Goal: Book appointment/travel/reservation

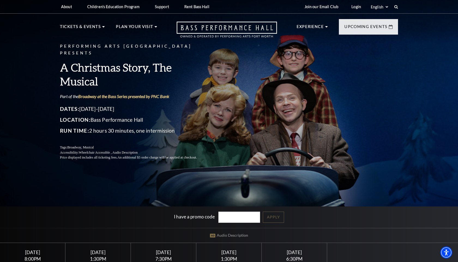
click at [103, 18] on nav "Tickets & Events Now On Sale Broadway At The Bass presented by PNC Bank Irwin S…" at bounding box center [228, 28] width 349 height 29
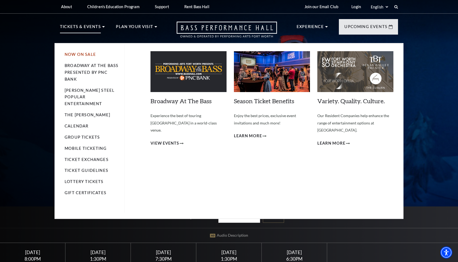
click at [83, 56] on link "Now On Sale" at bounding box center [80, 54] width 31 height 5
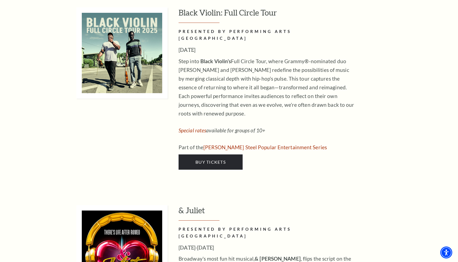
scroll to position [1300, 0]
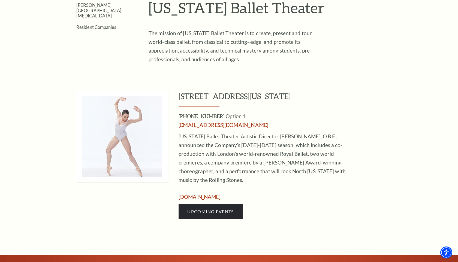
scroll to position [189, 0]
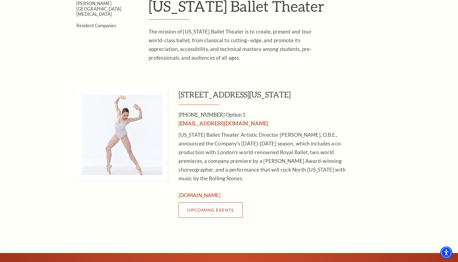
click at [205, 204] on link "Upcoming Events" at bounding box center [210, 209] width 64 height 15
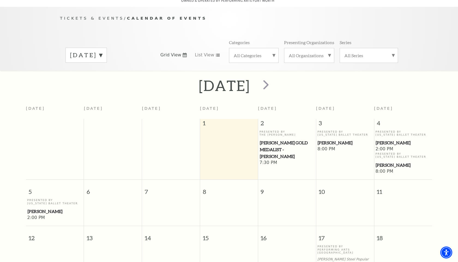
scroll to position [50, 0]
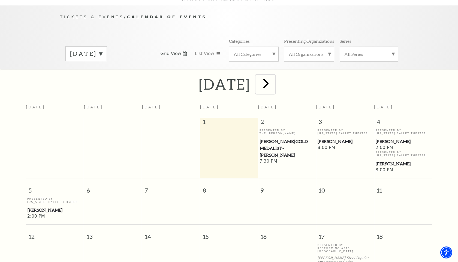
click at [273, 78] on span "next" at bounding box center [266, 83] width 16 height 16
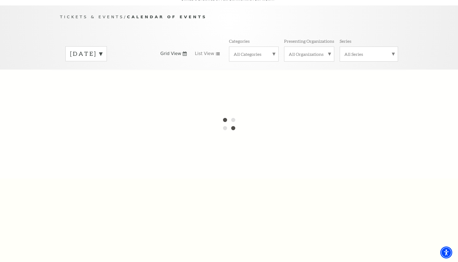
scroll to position [48, 0]
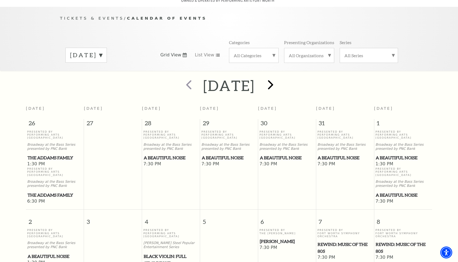
click at [285, 78] on div at bounding box center [270, 85] width 30 height 19
click at [278, 77] on span "next" at bounding box center [271, 85] width 16 height 16
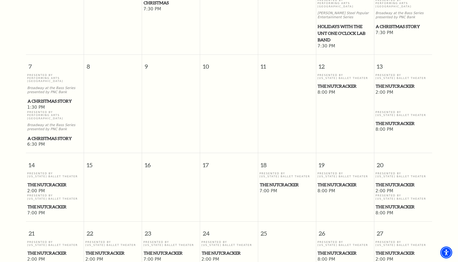
scroll to position [218, 0]
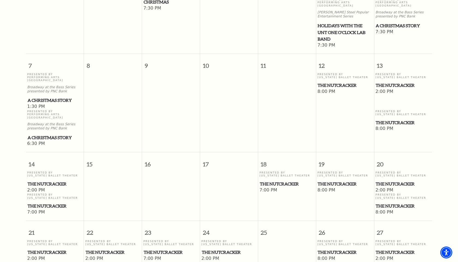
click at [328, 89] on span "8:00 PM" at bounding box center [344, 92] width 55 height 6
click at [331, 82] on span "The Nutcracker" at bounding box center [344, 85] width 54 height 7
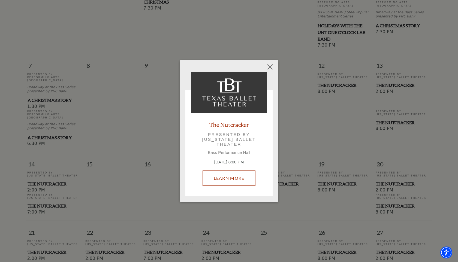
click at [243, 175] on link "Learn More" at bounding box center [228, 177] width 53 height 15
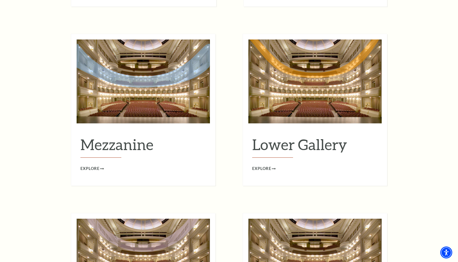
scroll to position [690, 0]
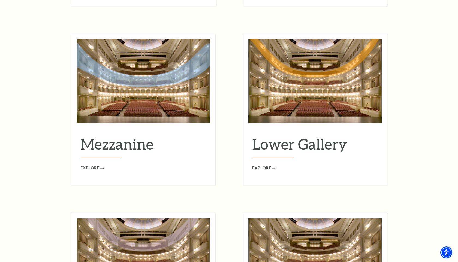
click at [151, 95] on img at bounding box center [143, 81] width 133 height 84
click at [92, 165] on span "Explore" at bounding box center [89, 168] width 19 height 7
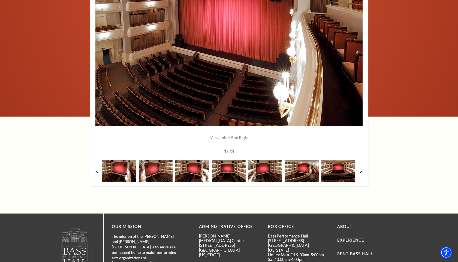
scroll to position [483, 0]
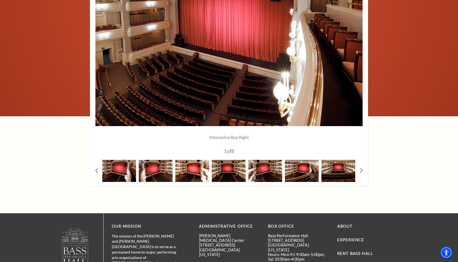
click at [187, 166] on img at bounding box center [192, 171] width 34 height 22
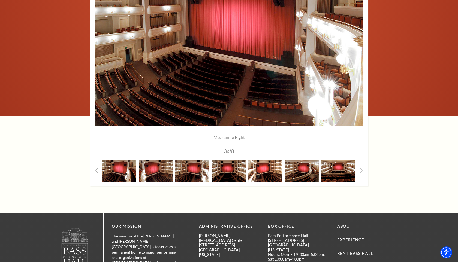
click at [261, 172] on img at bounding box center [265, 171] width 34 height 22
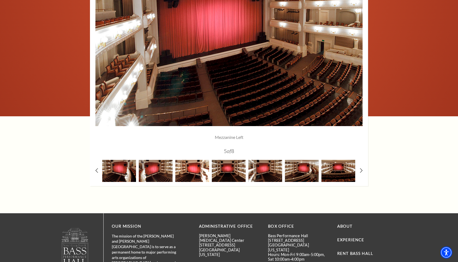
click at [191, 173] on img at bounding box center [192, 171] width 34 height 22
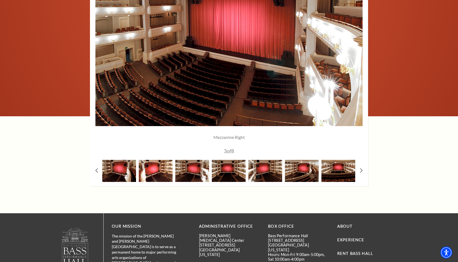
click at [160, 178] on img at bounding box center [156, 171] width 34 height 22
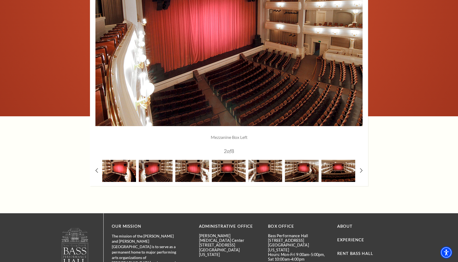
click at [118, 179] on img at bounding box center [119, 171] width 34 height 22
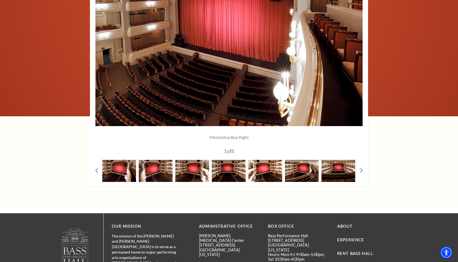
click at [276, 174] on img at bounding box center [265, 171] width 34 height 22
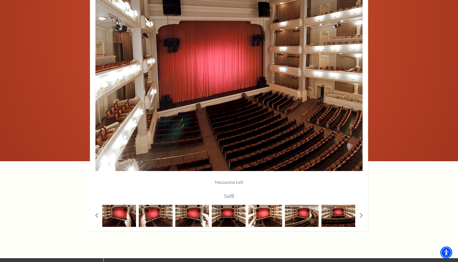
scroll to position [437, 0]
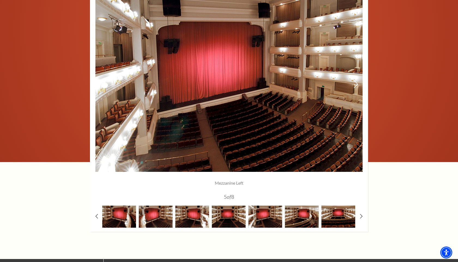
click at [275, 130] on img at bounding box center [228, 84] width 267 height 175
